Goal: Task Accomplishment & Management: Use online tool/utility

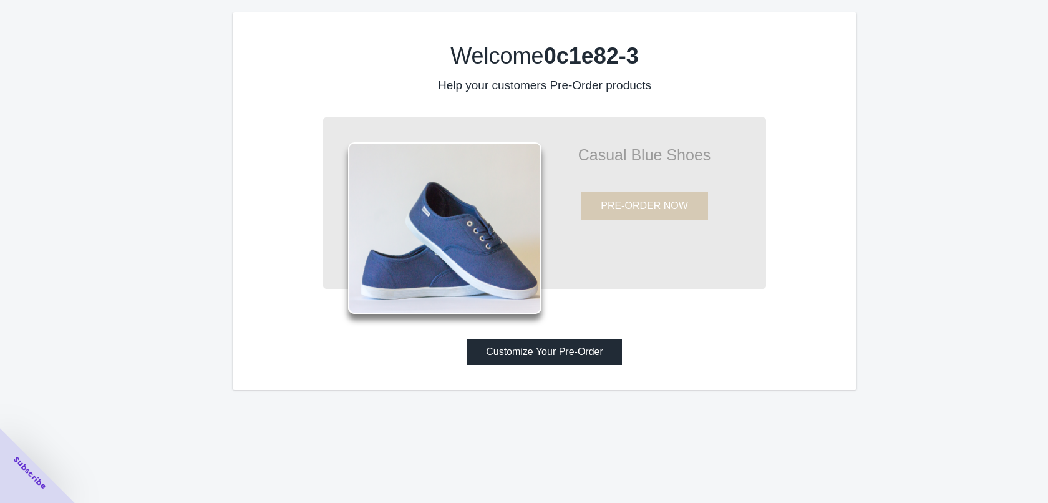
click at [546, 351] on button "Customize Your Pre-Order" at bounding box center [544, 352] width 155 height 26
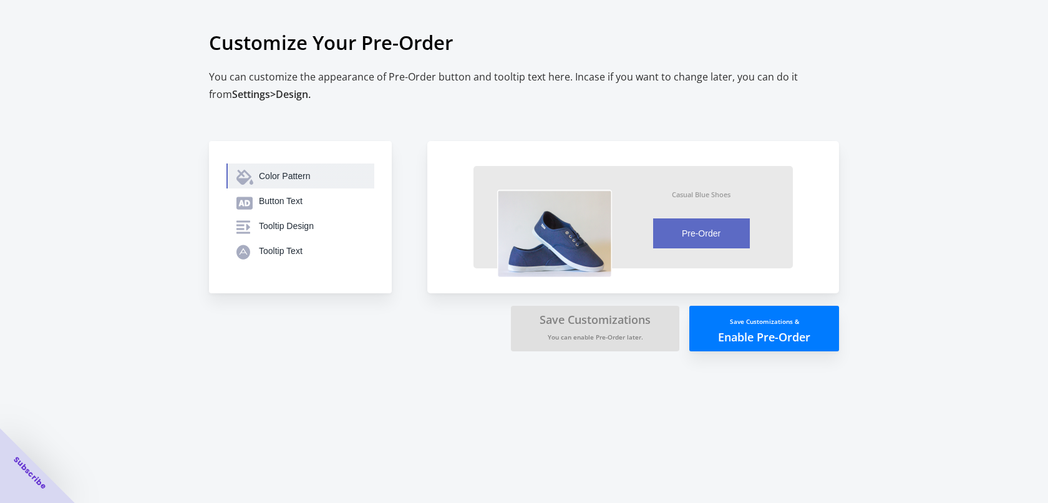
click at [299, 171] on div "Color Pattern" at bounding box center [311, 176] width 105 height 12
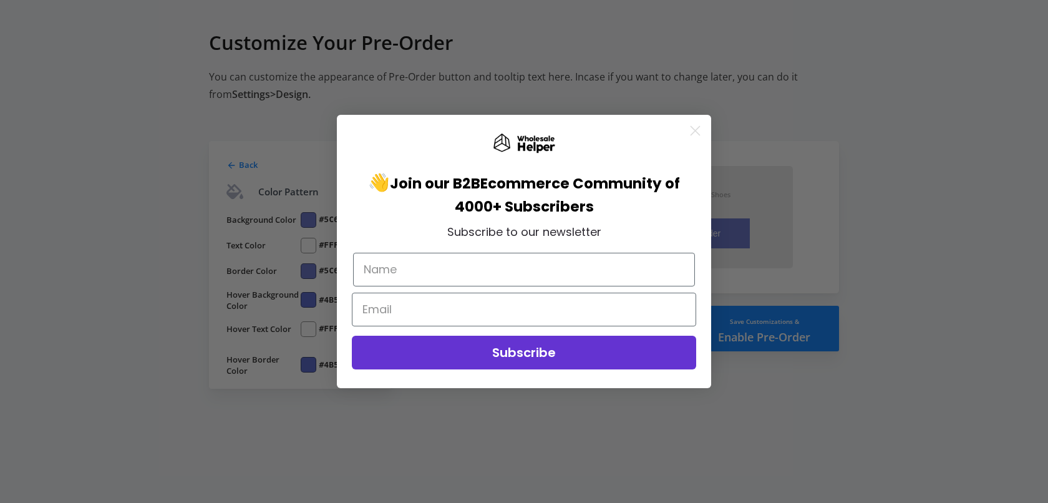
click at [689, 130] on circle "Close dialog" at bounding box center [695, 130] width 21 height 21
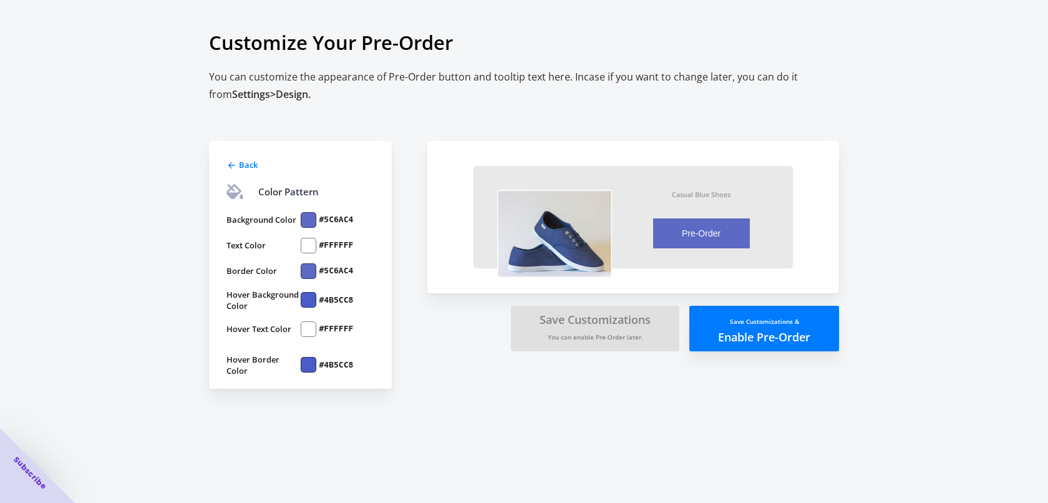
click at [305, 218] on div at bounding box center [309, 220] width 16 height 16
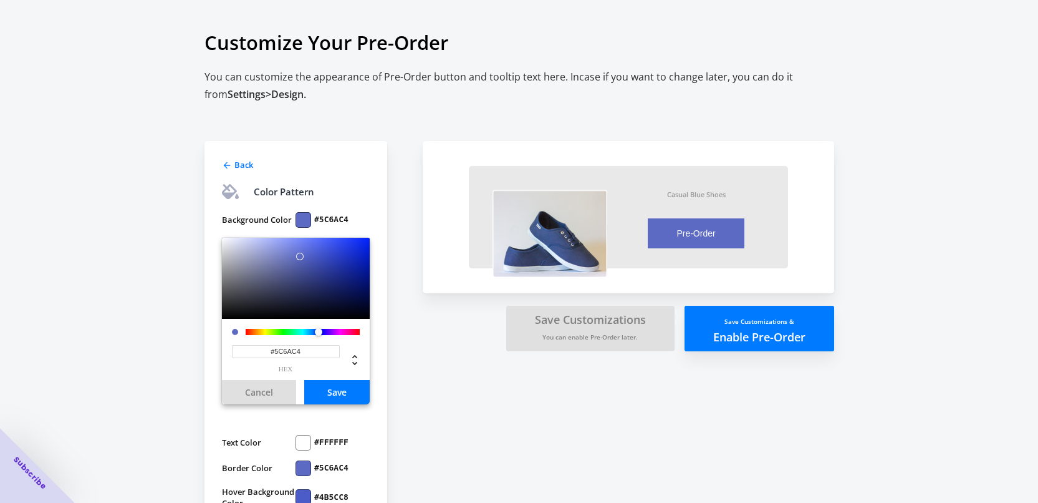
click at [286, 349] on input "#5C6AC4" at bounding box center [286, 351] width 108 height 13
paste input "fd191e"
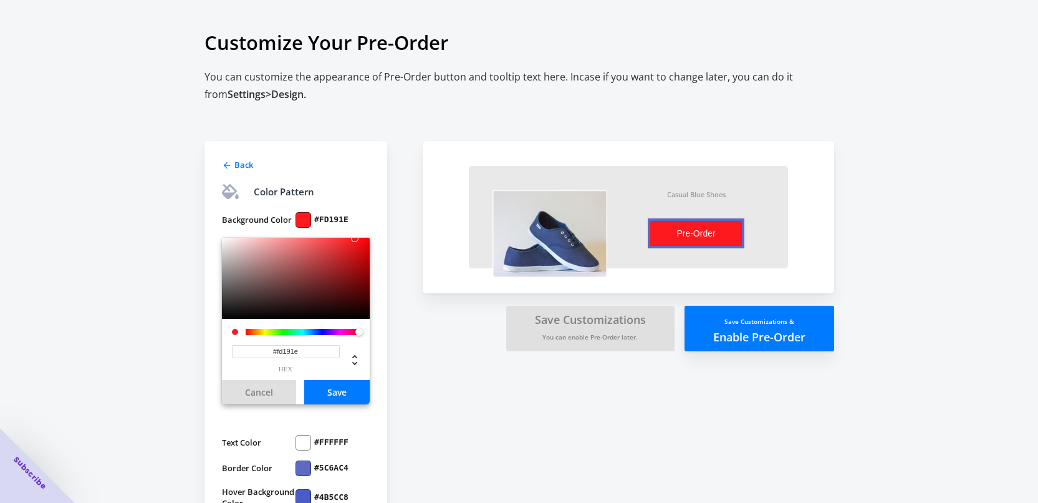
type input "#FD191E"
click at [168, 348] on div "Customize Your Pre-Order You can customize the appearance of Pre-Order button a…" at bounding box center [519, 301] width 1038 height 603
click at [138, 354] on div "Customize Your Pre-Order You can customize the appearance of Pre-Order button a…" at bounding box center [519, 301] width 1038 height 603
click at [323, 397] on button "Save" at bounding box center [336, 392] width 65 height 24
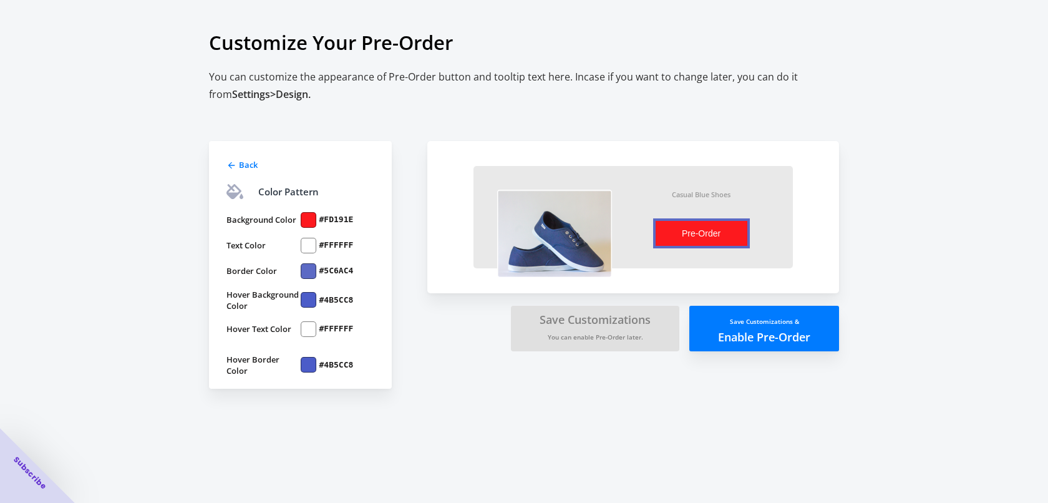
click at [312, 273] on div at bounding box center [309, 271] width 16 height 16
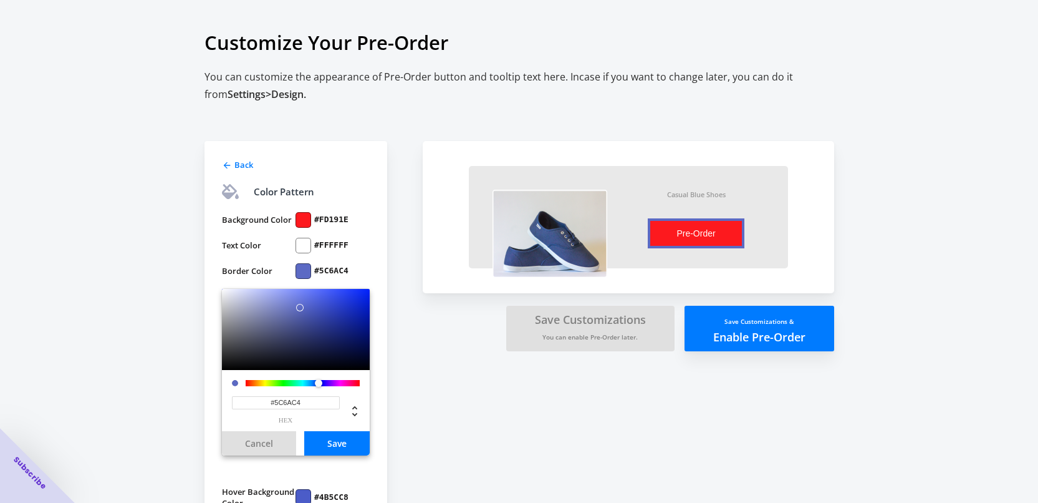
click at [301, 399] on input "#5C6AC4" at bounding box center [286, 402] width 108 height 13
paste input "fd191e"
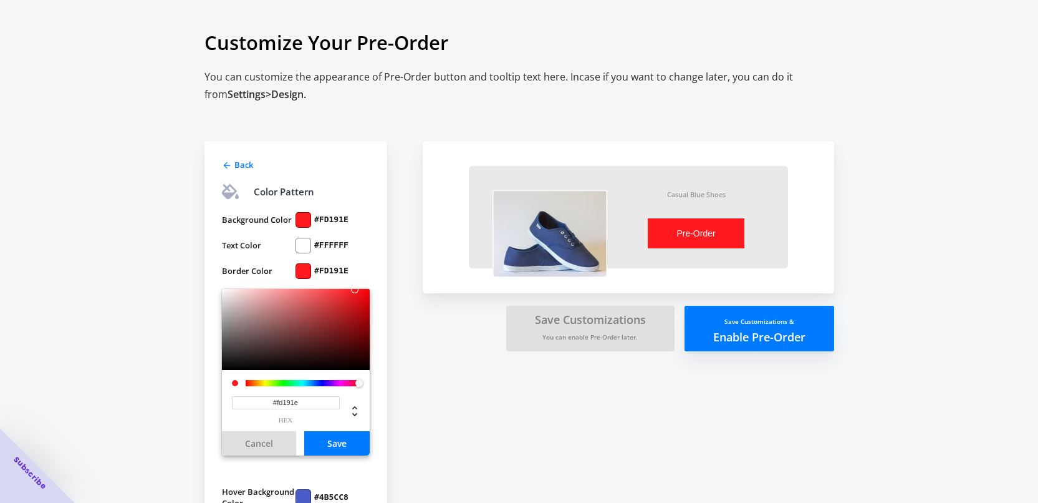
type input "#FD191E"
click at [334, 438] on button "Save" at bounding box center [336, 443] width 65 height 24
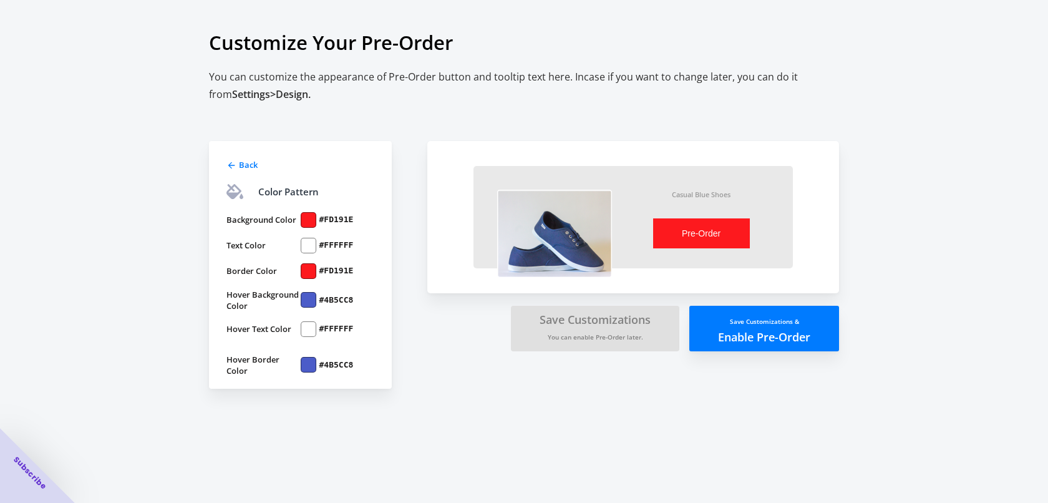
click at [315, 299] on div at bounding box center [309, 300] width 16 height 16
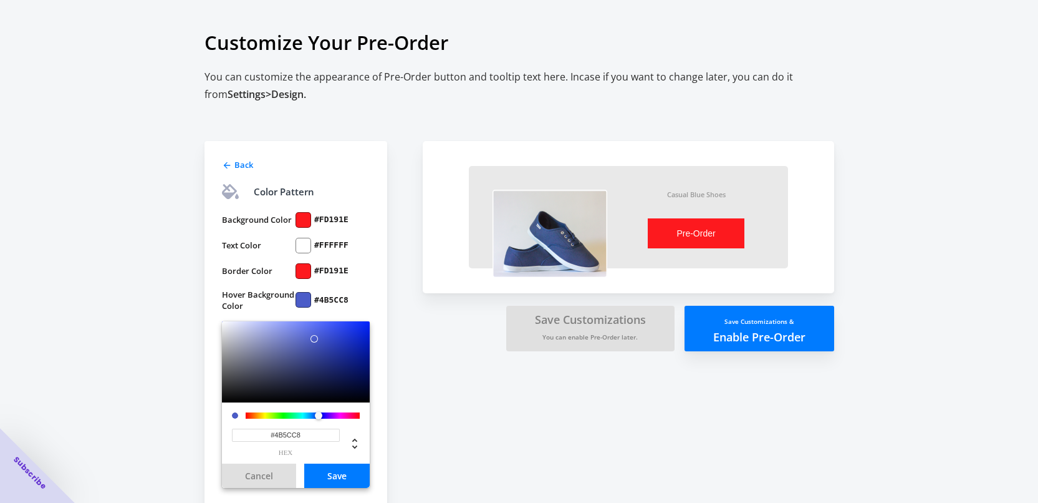
click at [408, 397] on div "Back Color Pattern Background Color #FD191E Text Color #FFFFFF Border Color #FD…" at bounding box center [308, 345] width 206 height 482
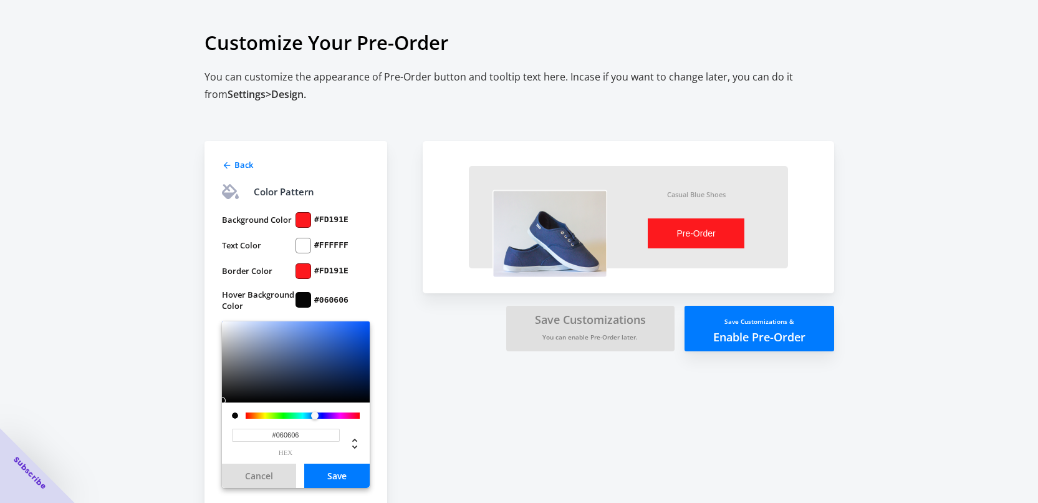
type input "#040404"
drag, startPoint x: 259, startPoint y: 378, endPoint x: 188, endPoint y: 401, distance: 74.8
click at [188, 401] on div "Customize Your Pre-Order You can customize the appearance of Pre-Order button a…" at bounding box center [519, 301] width 1038 height 603
drag, startPoint x: 324, startPoint y: 471, endPoint x: 324, endPoint y: 460, distance: 10.6
click at [324, 470] on button "Save" at bounding box center [336, 475] width 65 height 24
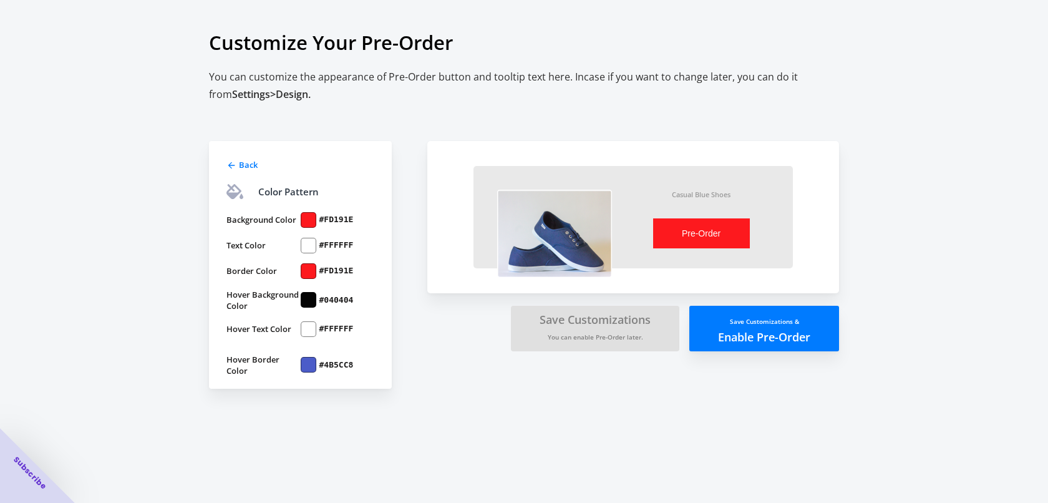
click at [307, 365] on div at bounding box center [309, 365] width 16 height 16
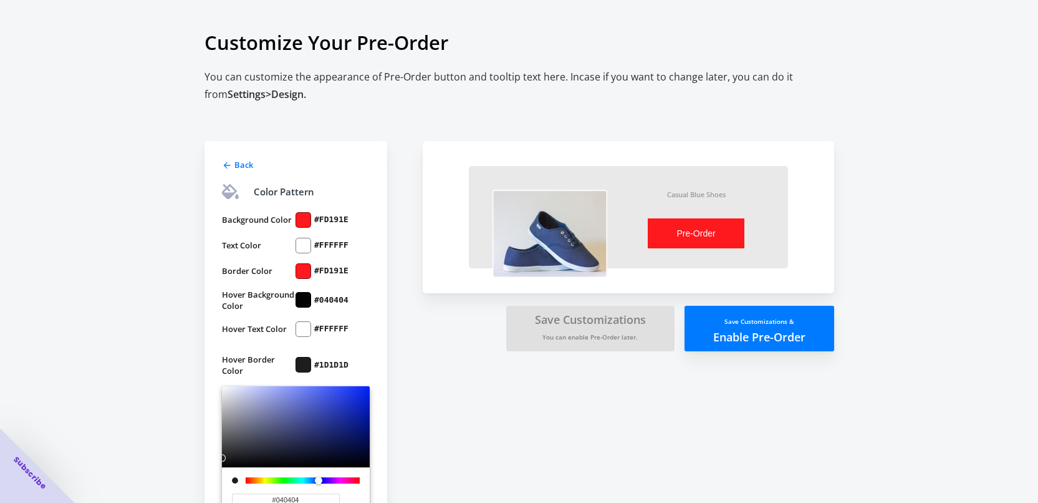
type input "#000000"
drag, startPoint x: 256, startPoint y: 446, endPoint x: 196, endPoint y: 469, distance: 64.2
click at [196, 469] on div "Back Color Pattern Background Color #FD191E Text Color #FFFFFF Border Color #FD…" at bounding box center [513, 338] width 642 height 495
click at [303, 298] on div at bounding box center [304, 300] width 16 height 16
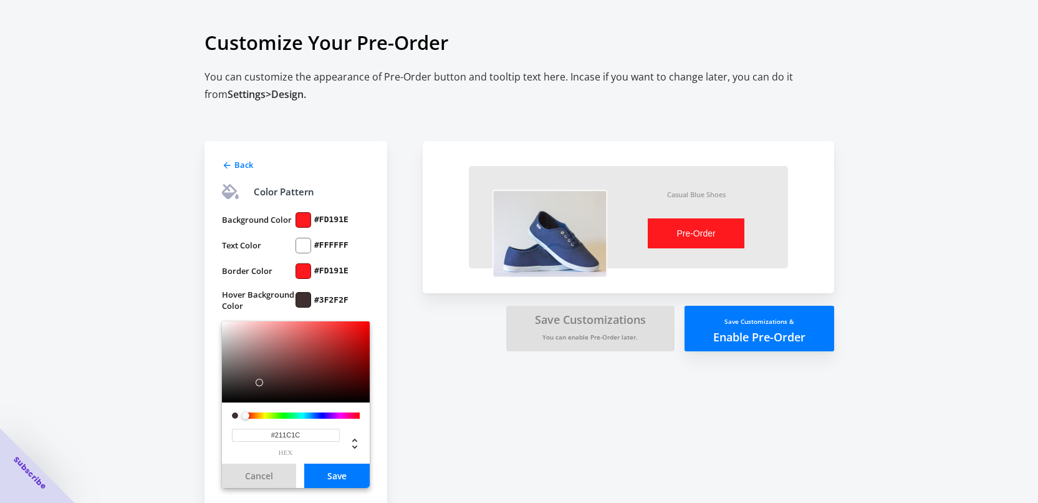
type input "#000000"
drag, startPoint x: 251, startPoint y: 387, endPoint x: 173, endPoint y: 440, distance: 94.5
click at [173, 440] on div "Customize Your Pre-Order You can customize the appearance of Pre-Order button a…" at bounding box center [519, 301] width 1038 height 603
click at [322, 478] on button "Save" at bounding box center [336, 475] width 65 height 24
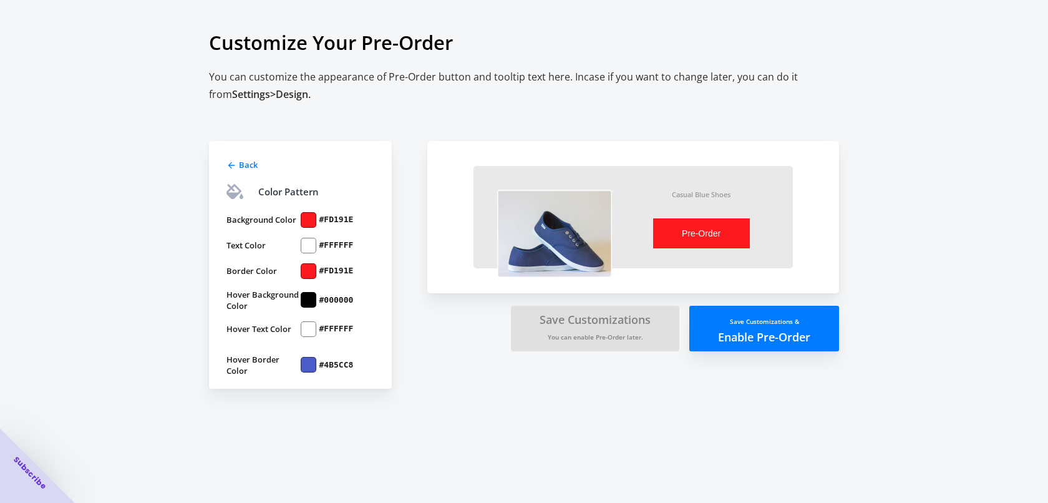
click at [325, 362] on label "#4B5CC8" at bounding box center [336, 364] width 34 height 11
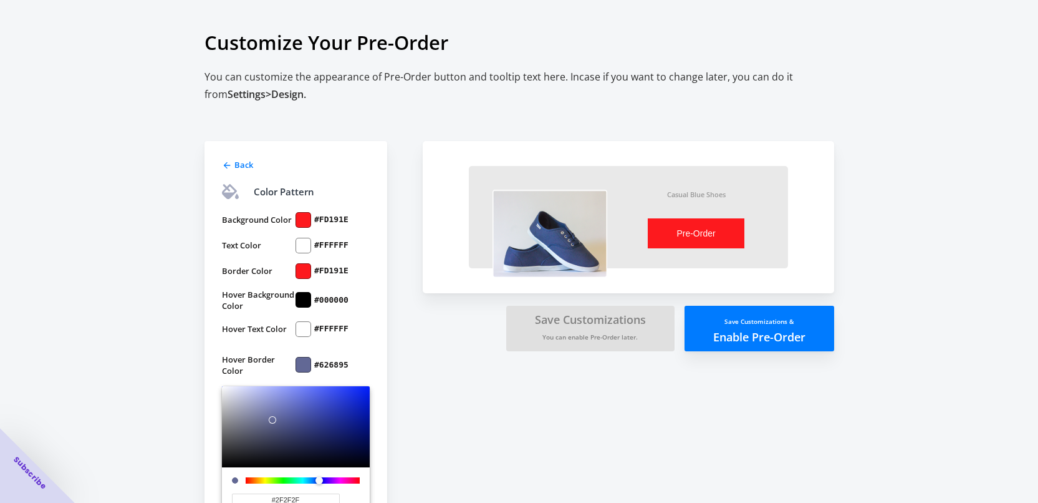
type input "#000000"
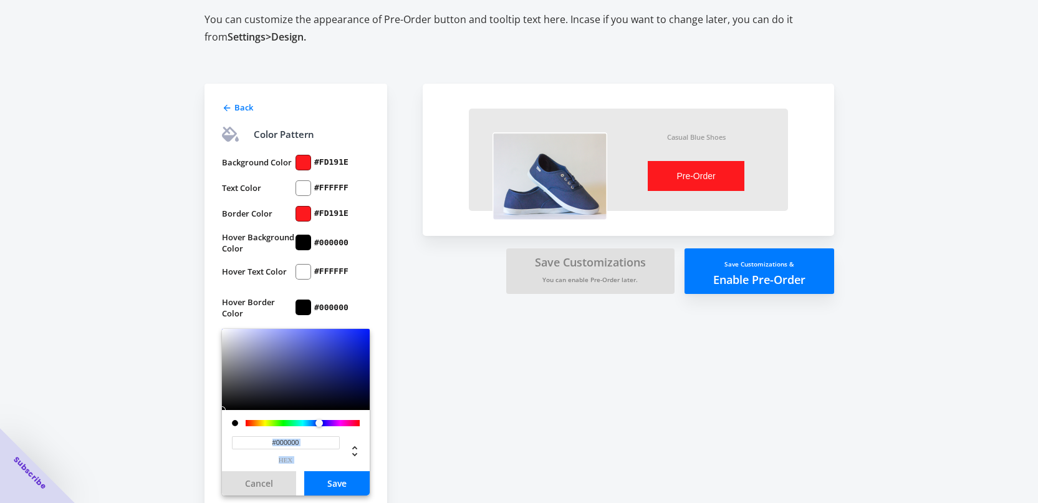
drag, startPoint x: 272, startPoint y: 422, endPoint x: 177, endPoint y: 500, distance: 123.6
click at [176, 445] on html "[DOMAIN_NAME] 1 0 Skip to content Customize Your Pre-Order You can customize th…" at bounding box center [519, 194] width 1038 height 503
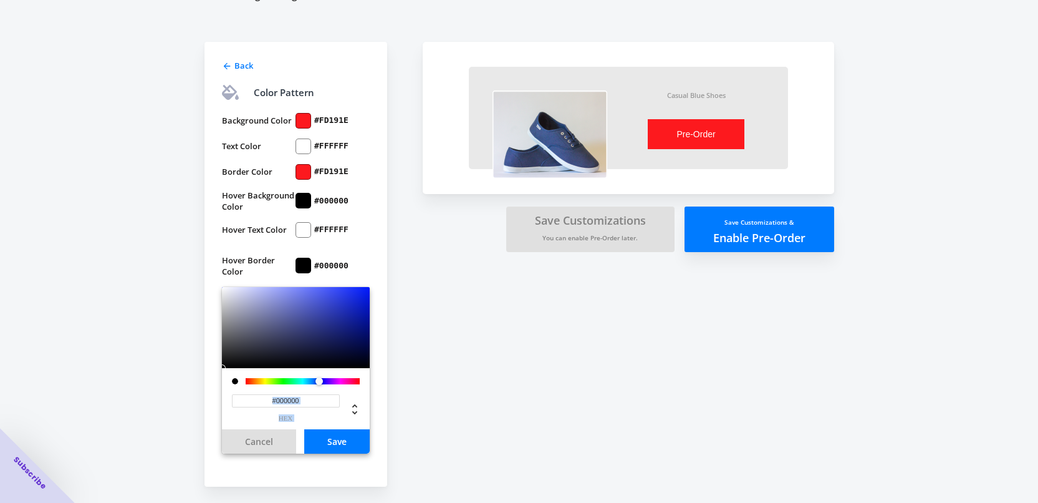
click at [338, 445] on button "Save" at bounding box center [336, 441] width 65 height 24
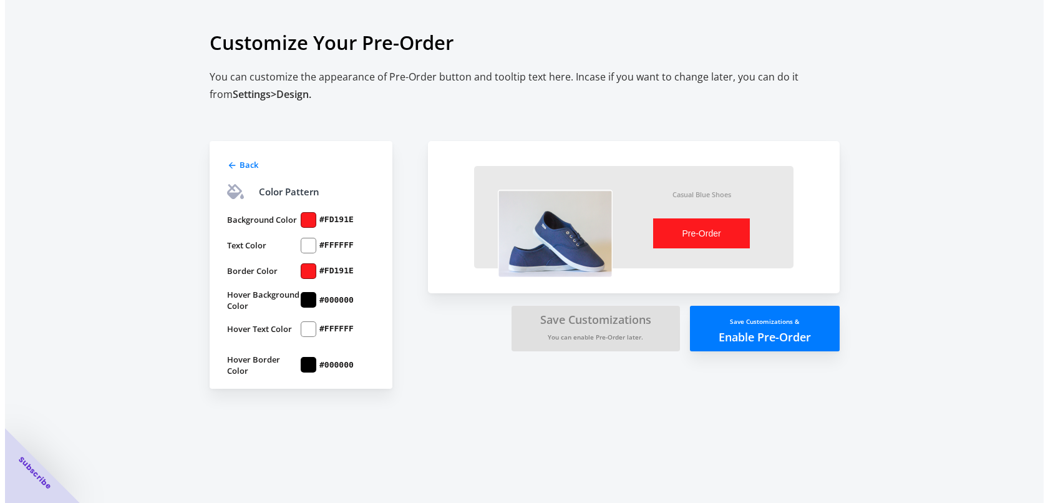
scroll to position [0, 0]
click at [753, 333] on button "Save Customizations & Enable Pre-Order" at bounding box center [764, 329] width 150 height 46
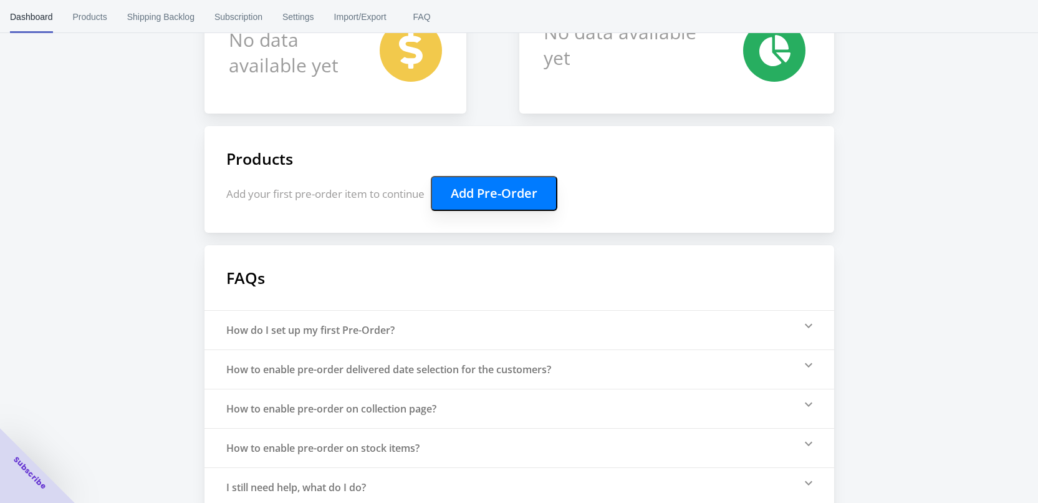
scroll to position [187, 0]
click at [104, 223] on div "Pre-Order Helper status Pre-Order Helper app or theme app extension is disabled…" at bounding box center [519, 159] width 1038 height 692
click at [462, 193] on button "Add Pre-Order" at bounding box center [494, 192] width 127 height 35
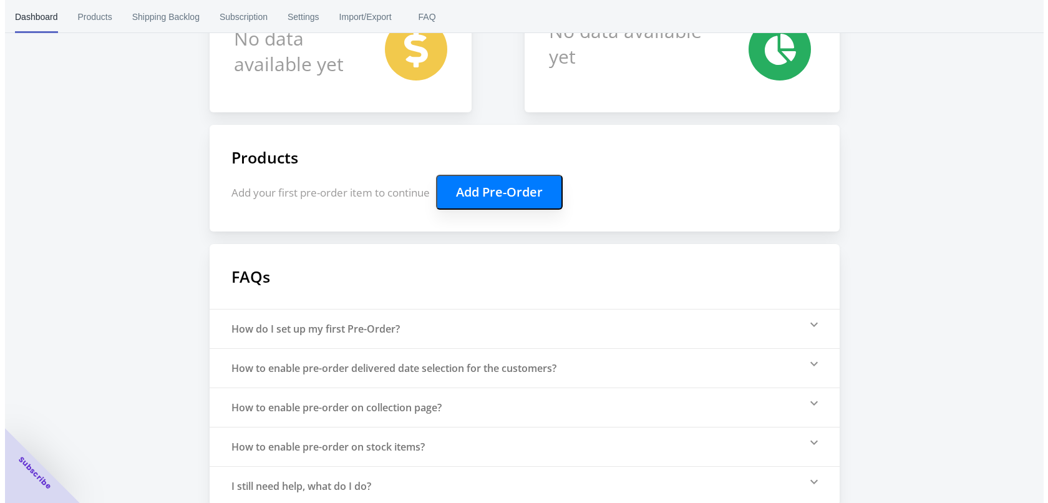
scroll to position [0, 0]
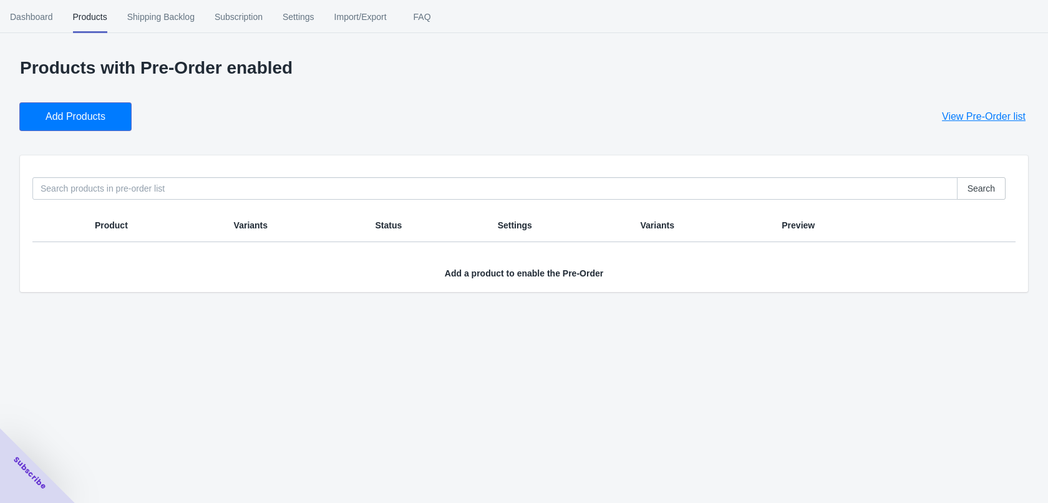
click at [104, 114] on span "Add Products" at bounding box center [76, 116] width 60 height 12
